Goal: Task Accomplishment & Management: Complete application form

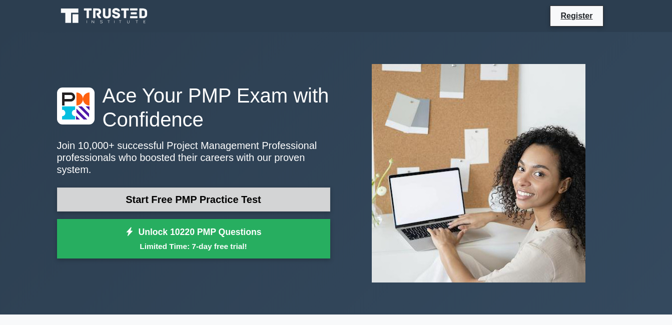
click at [267, 199] on link "Start Free PMP Practice Test" at bounding box center [193, 200] width 273 height 24
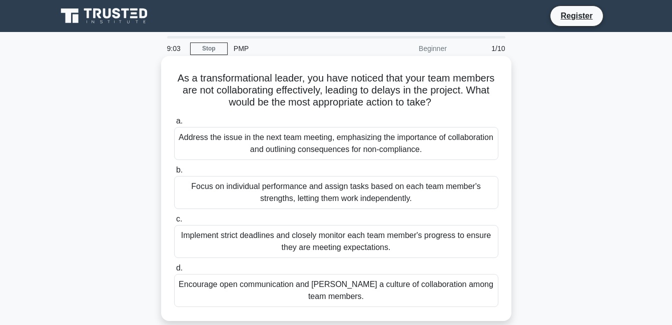
click at [362, 300] on div "Encourage open communication and [PERSON_NAME] a culture of collaboration among…" at bounding box center [336, 290] width 324 height 33
click at [174, 272] on input "d. Encourage open communication and foster a culture of collaboration among tea…" at bounding box center [174, 268] width 0 height 7
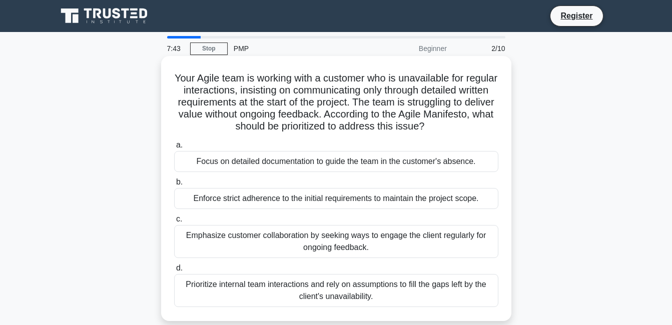
click at [328, 165] on div "Focus on detailed documentation to guide the team in the customer's absence." at bounding box center [336, 161] width 324 height 21
click at [174, 149] on input "a. Focus on detailed documentation to guide the team in the customer's absence." at bounding box center [174, 145] width 0 height 7
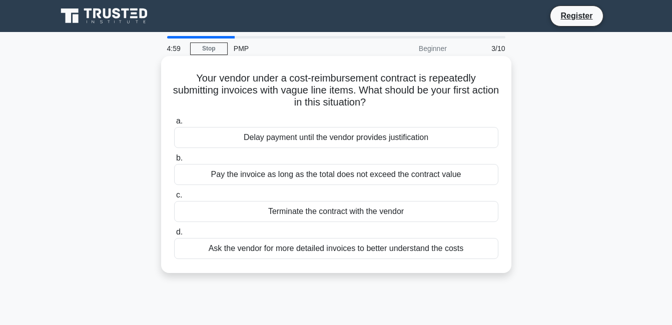
click at [275, 252] on div "Ask the vendor for more detailed invoices to better understand the costs" at bounding box center [336, 248] width 324 height 21
click at [174, 236] on input "d. Ask the vendor for more detailed invoices to better understand the costs" at bounding box center [174, 232] width 0 height 7
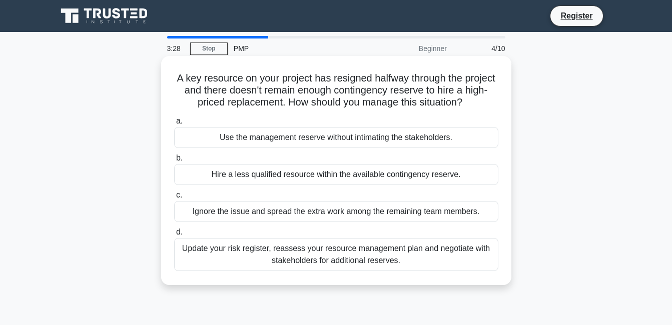
click at [365, 261] on div "Update your risk register, reassess your resource management plan and negotiate…" at bounding box center [336, 254] width 324 height 33
click at [174, 236] on input "d. Update your risk register, reassess your resource management plan and negoti…" at bounding box center [174, 232] width 0 height 7
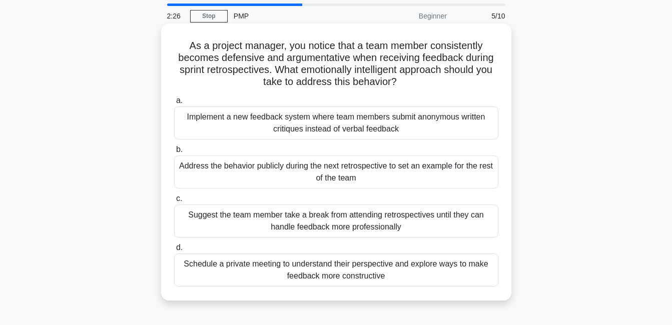
scroll to position [50, 0]
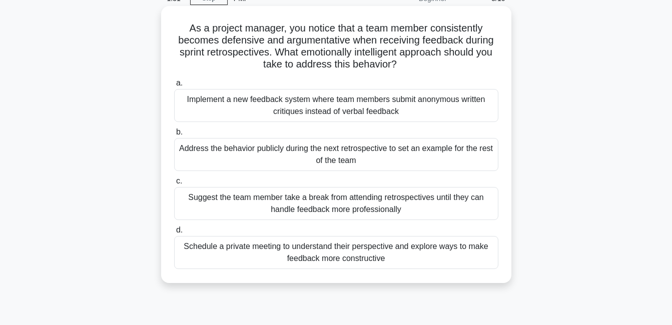
click at [303, 255] on div "Schedule a private meeting to understand their perspective and explore ways to …" at bounding box center [336, 252] width 324 height 33
click at [174, 234] on input "d. Schedule a private meeting to understand their perspective and explore ways …" at bounding box center [174, 230] width 0 height 7
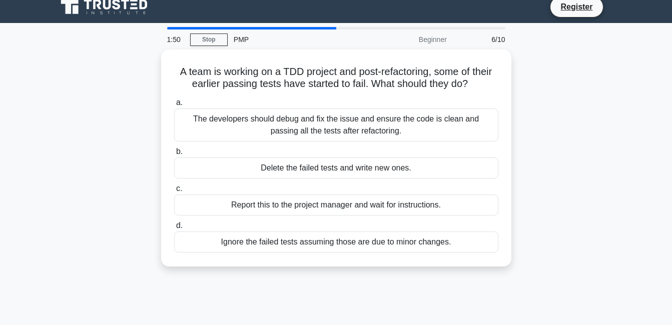
scroll to position [0, 0]
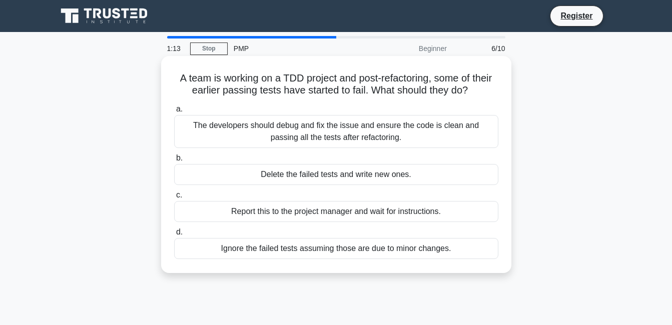
click at [344, 132] on div "The developers should debug and fix the issue and ensure the code is clean and …" at bounding box center [336, 131] width 324 height 33
click at [174, 113] on input "a. The developers should debug and fix the issue and ensure the code is clean a…" at bounding box center [174, 109] width 0 height 7
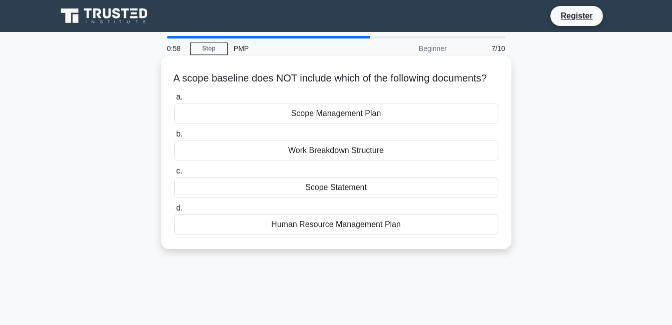
click at [383, 235] on div "Human Resource Management Plan" at bounding box center [336, 224] width 324 height 21
click at [174, 212] on input "d. Human Resource Management Plan" at bounding box center [174, 208] width 0 height 7
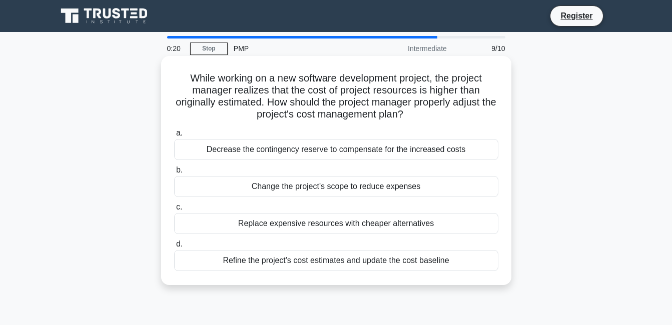
click at [324, 260] on div "Refine the project's cost estimates and update the cost baseline" at bounding box center [336, 260] width 324 height 21
click at [174, 248] on input "d. Refine the project's cost estimates and update the cost baseline" at bounding box center [174, 244] width 0 height 7
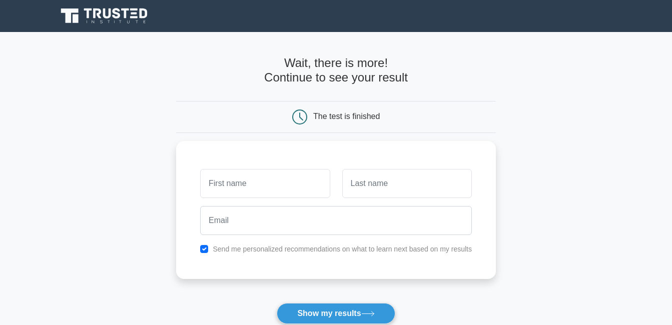
click at [337, 115] on div "The test is finished" at bounding box center [346, 116] width 67 height 9
click at [315, 315] on button "Show my results" at bounding box center [336, 313] width 118 height 21
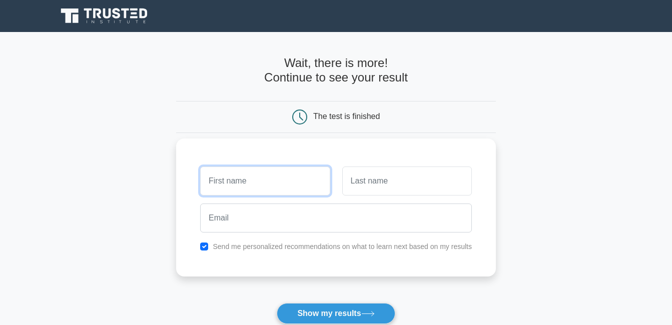
type input "l"
type input "Favour"
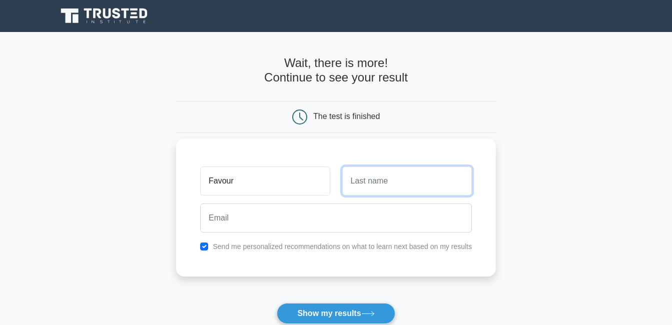
click at [399, 186] on input "text" at bounding box center [407, 181] width 130 height 29
type input "[PERSON_NAME]"
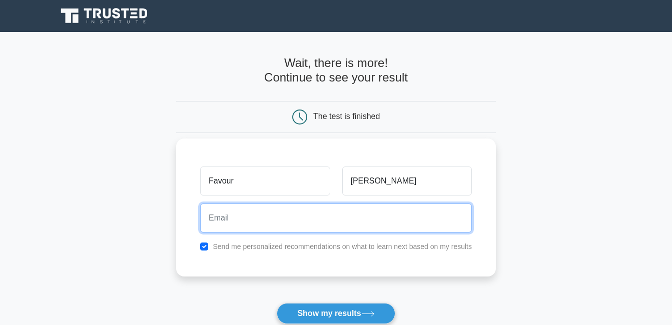
click at [380, 215] on input "email" at bounding box center [336, 218] width 272 height 29
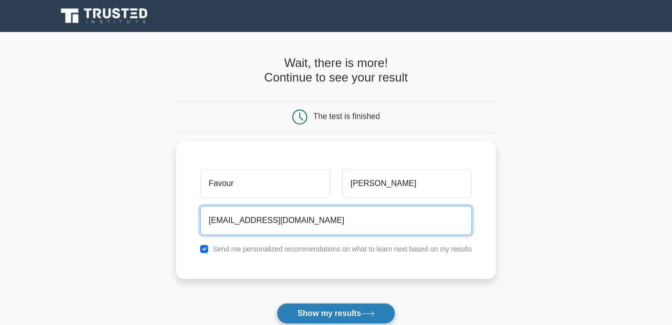
type input "[EMAIL_ADDRESS][DOMAIN_NAME]"
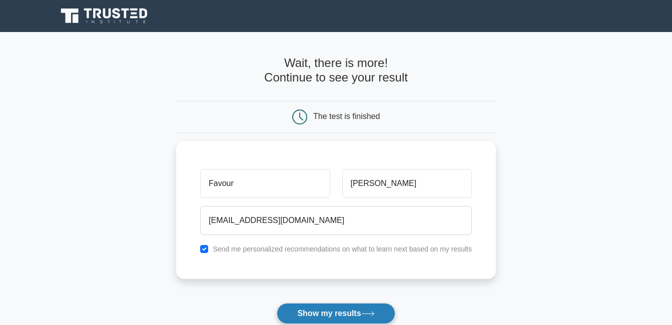
click at [311, 313] on button "Show my results" at bounding box center [336, 313] width 118 height 21
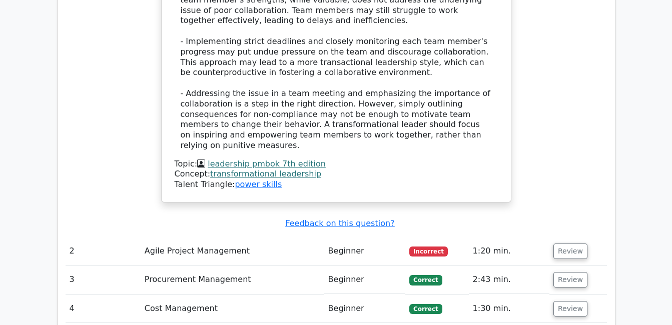
scroll to position [1350, 0]
